Goal: Navigation & Orientation: Find specific page/section

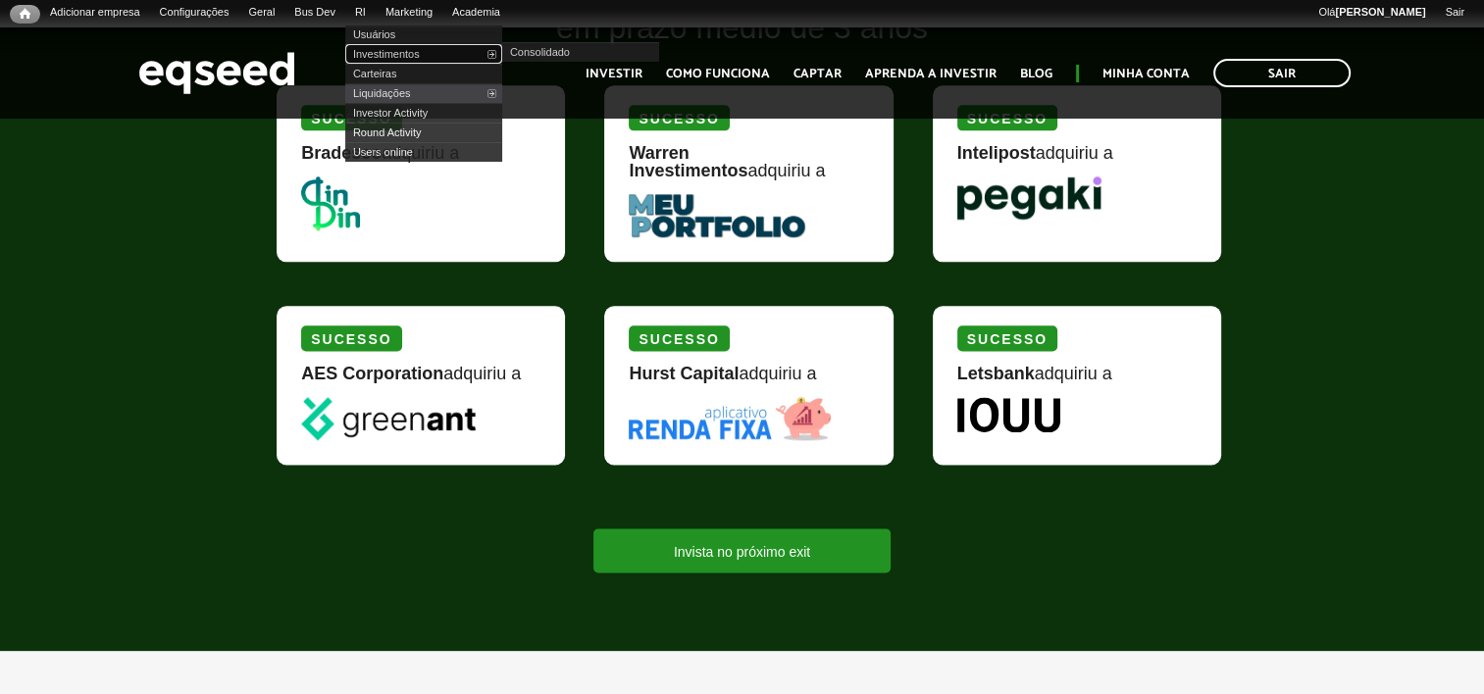
click at [416, 58] on link "Investimentos" at bounding box center [423, 54] width 157 height 20
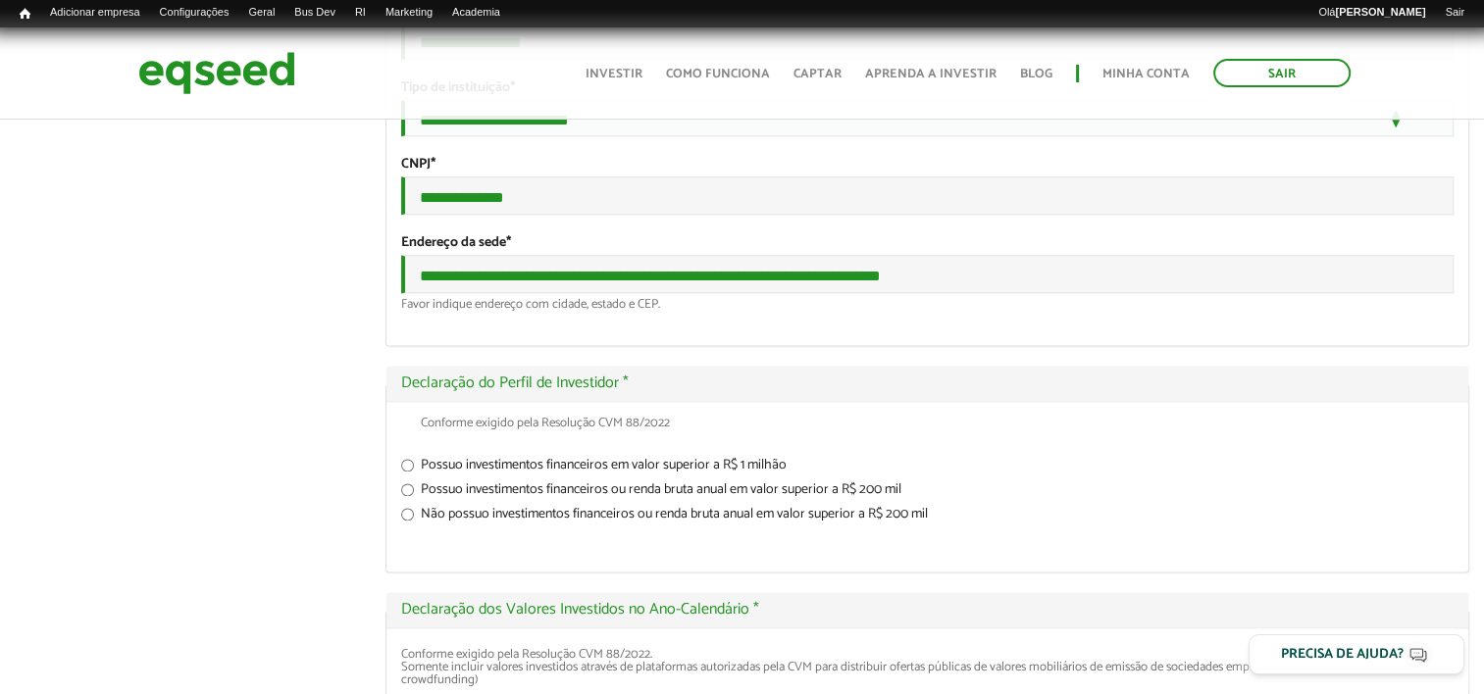
scroll to position [2550, 0]
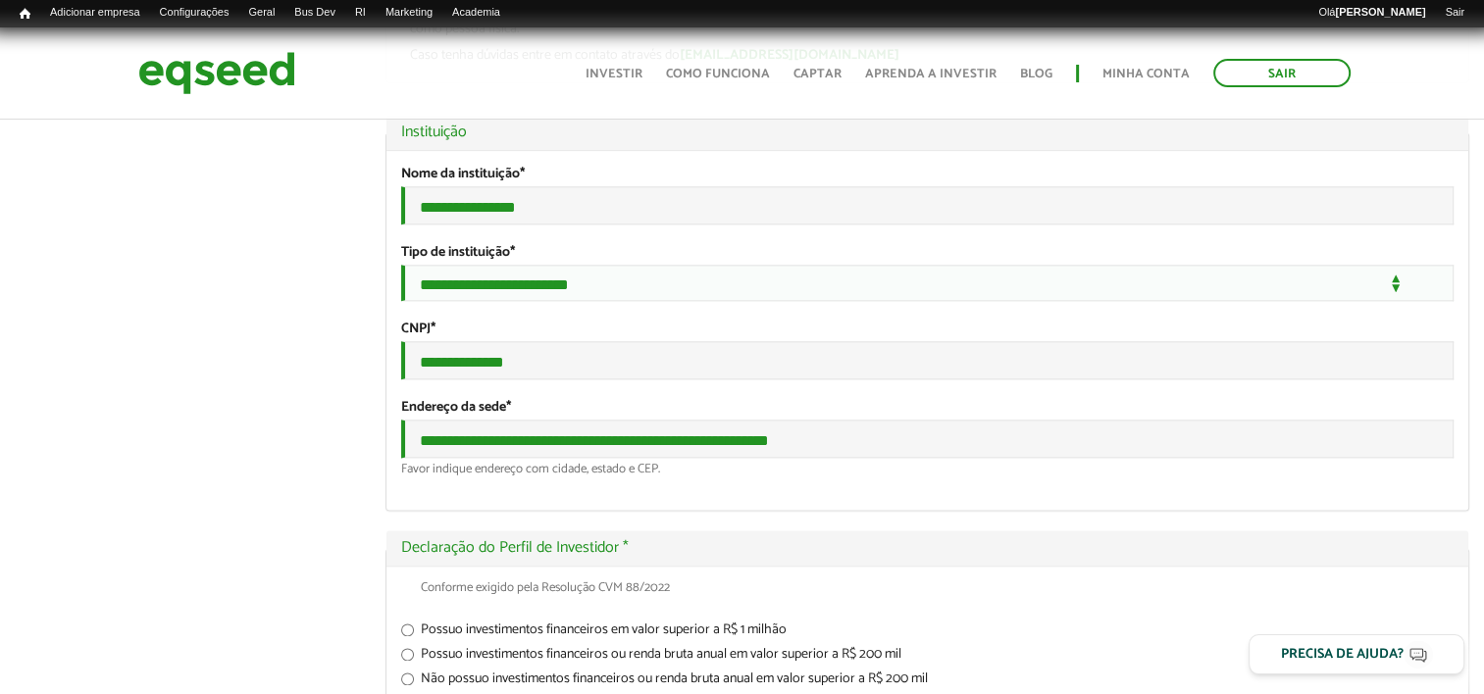
scroll to position [2452, 0]
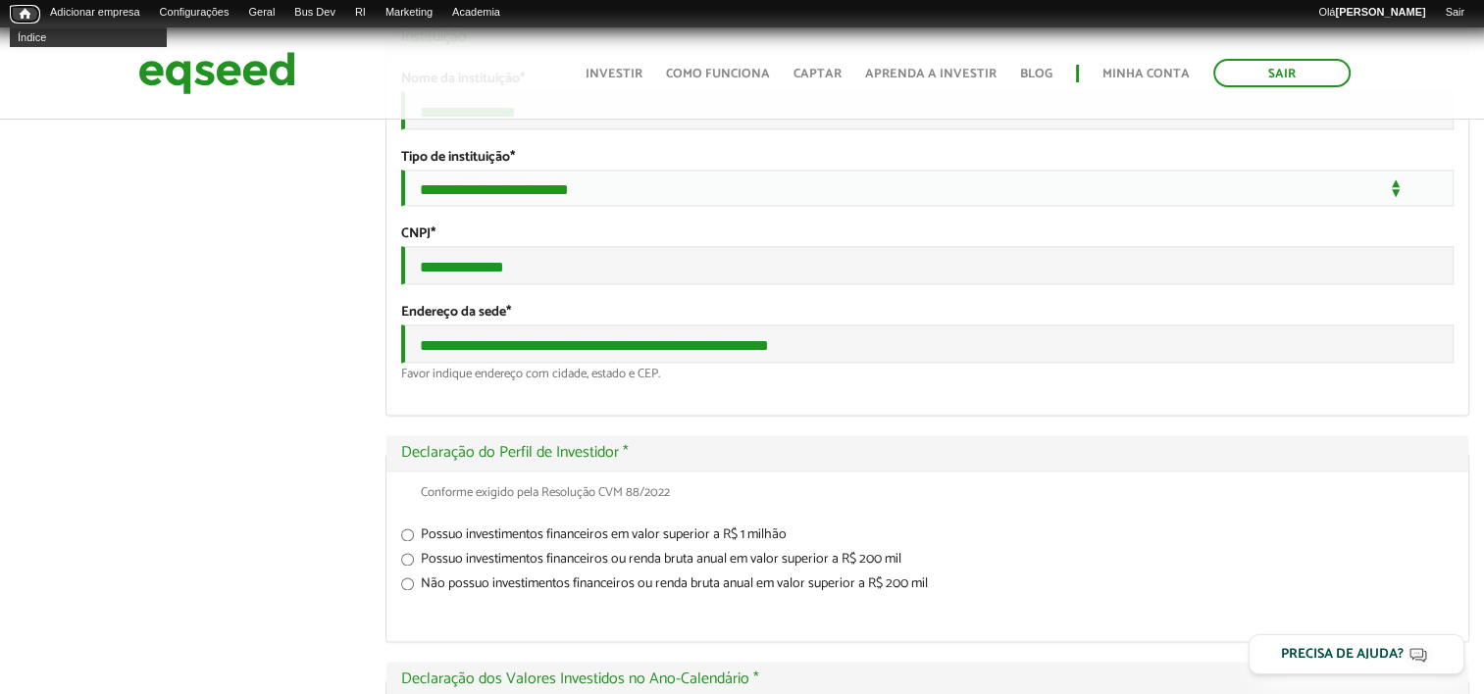
click at [21, 18] on span "Início" at bounding box center [25, 14] width 11 height 14
